Goal: Download file/media

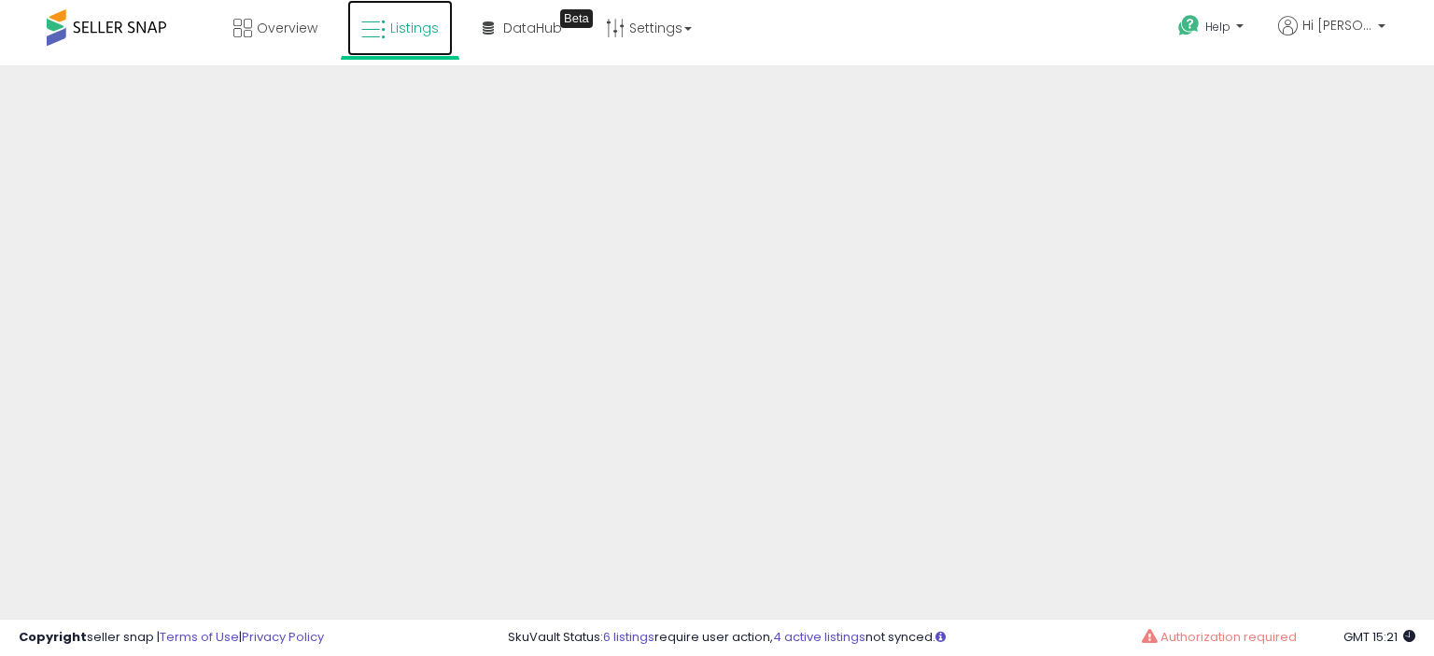
click at [377, 26] on icon at bounding box center [373, 30] width 24 height 24
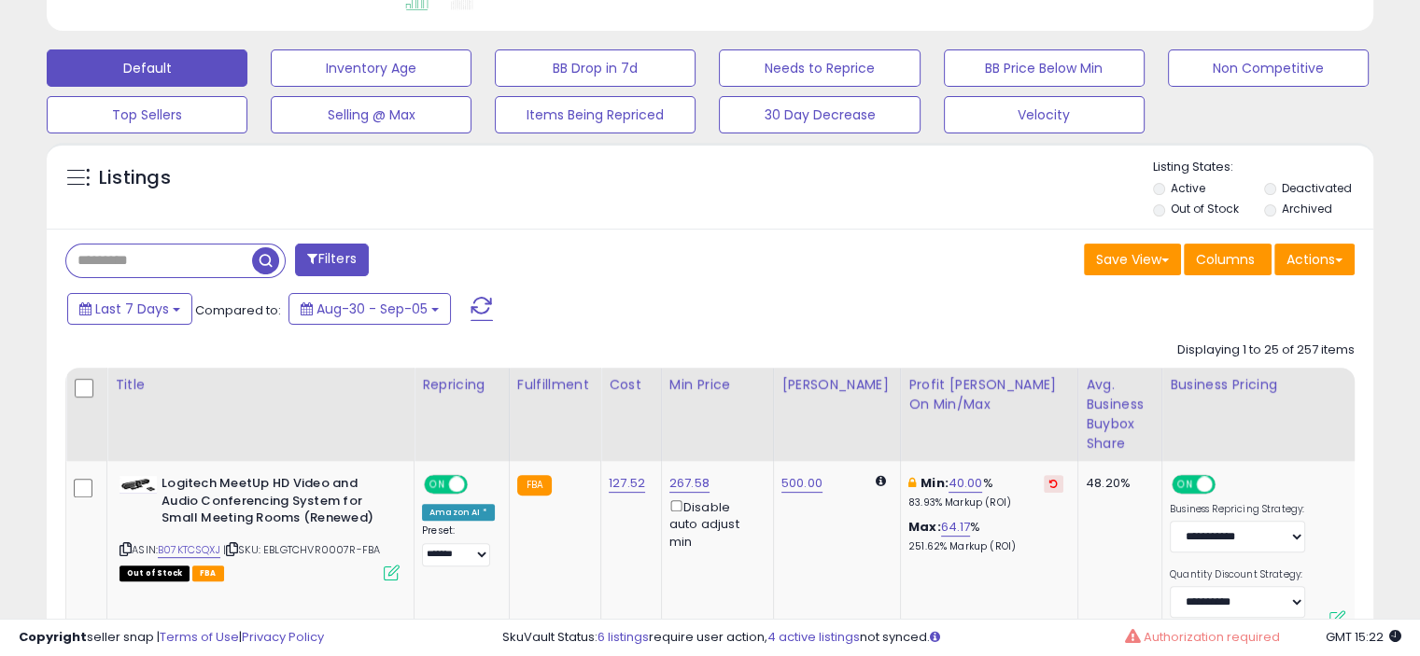
scroll to position [546, 0]
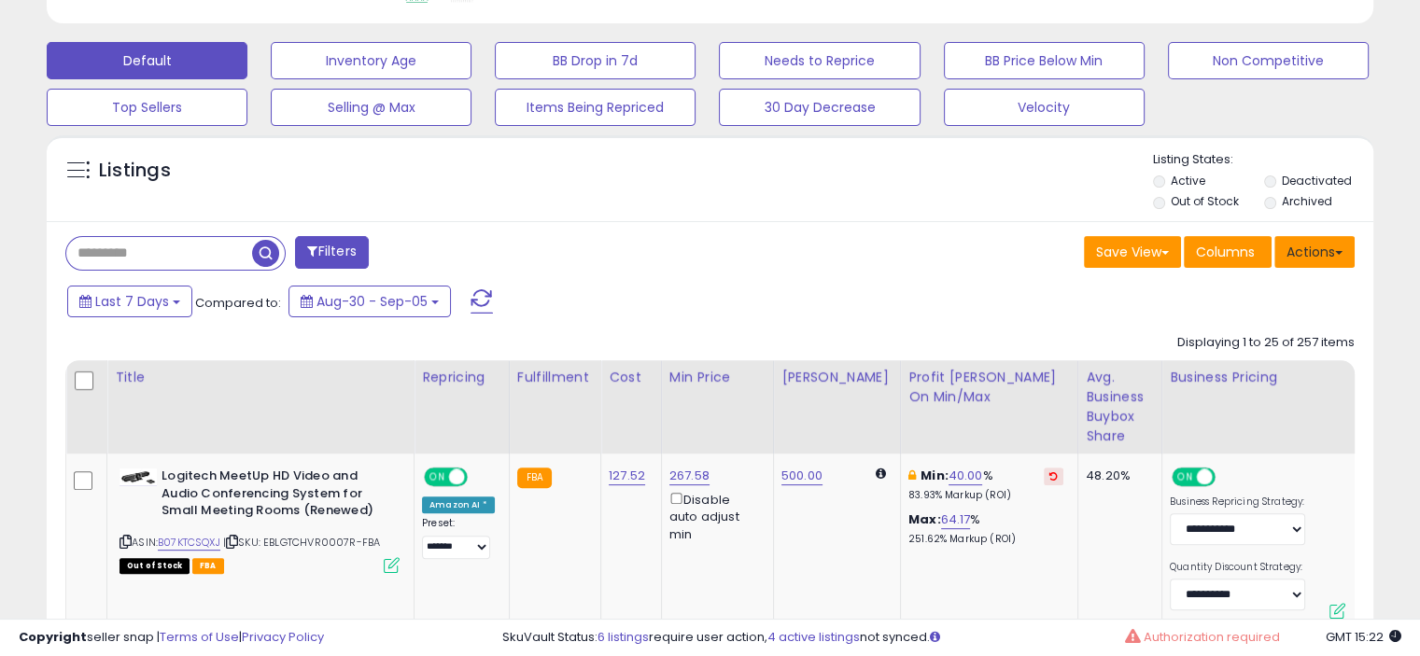
click at [1326, 260] on button "Actions" at bounding box center [1314, 252] width 80 height 32
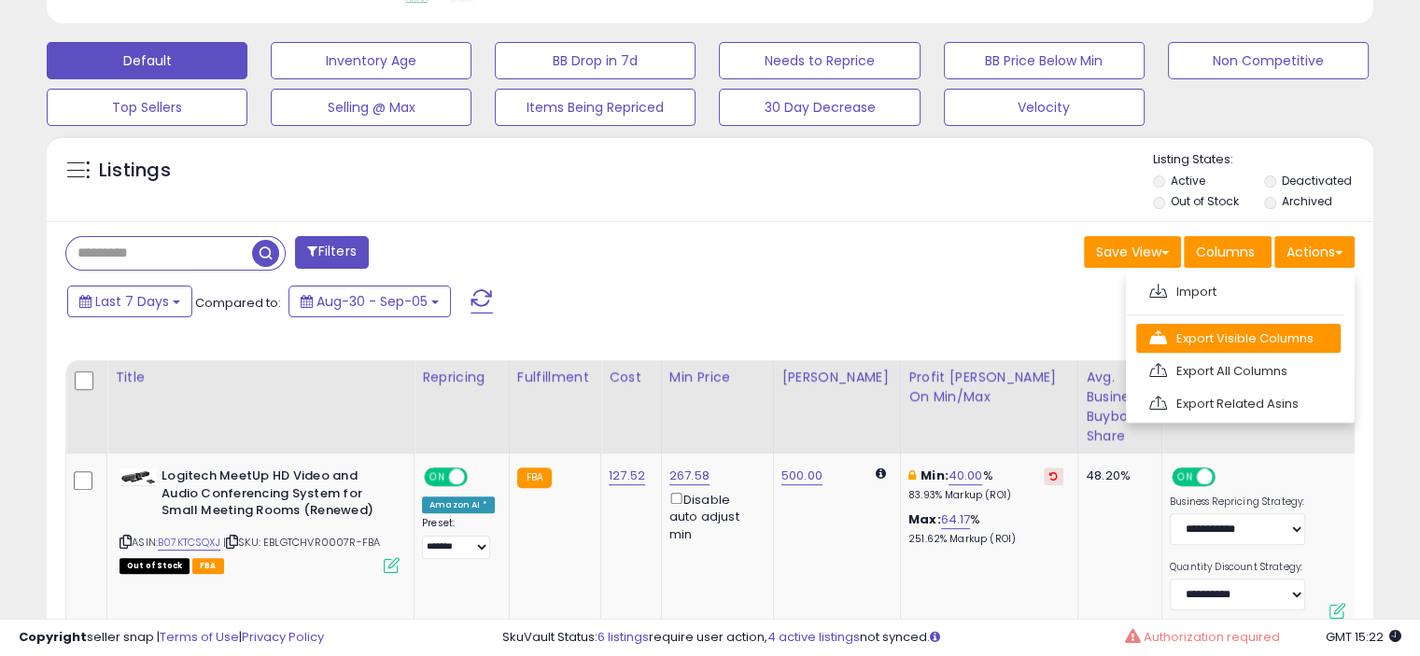
click at [1253, 350] on link "Export Visible Columns" at bounding box center [1238, 338] width 204 height 29
